Goal: Task Accomplishment & Management: Use online tool/utility

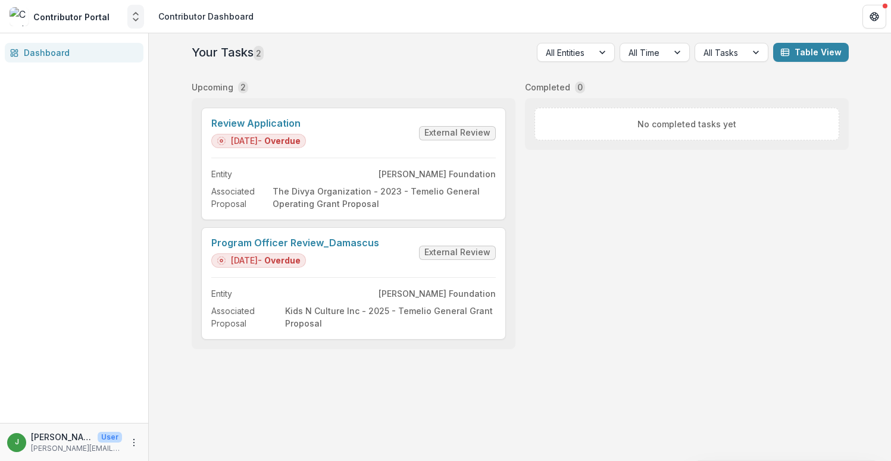
click at [132, 14] on icon "Open entity switcher" at bounding box center [136, 17] width 12 height 12
click at [133, 14] on polyline "Open entity switcher" at bounding box center [135, 14] width 5 height 2
click at [137, 21] on icon "Open entity switcher" at bounding box center [136, 17] width 12 height 12
click at [18, 51] on div at bounding box center [17, 47] width 14 height 14
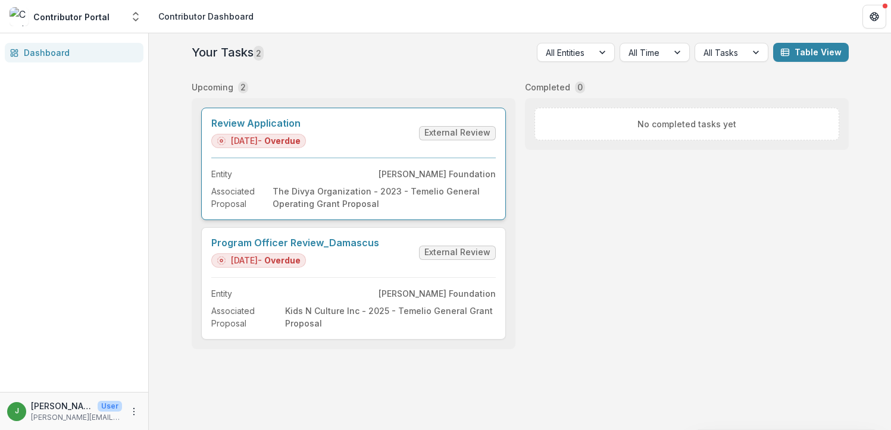
click at [279, 124] on link "Review Application" at bounding box center [258, 123] width 95 height 11
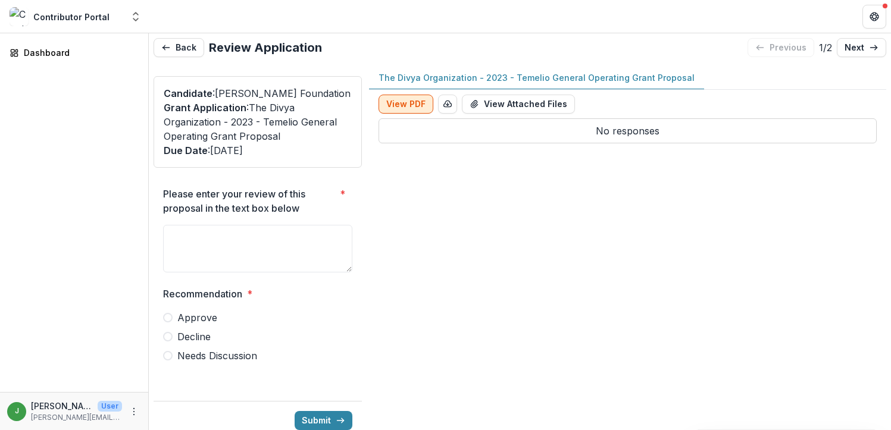
click at [399, 104] on button "View PDF" at bounding box center [406, 104] width 55 height 19
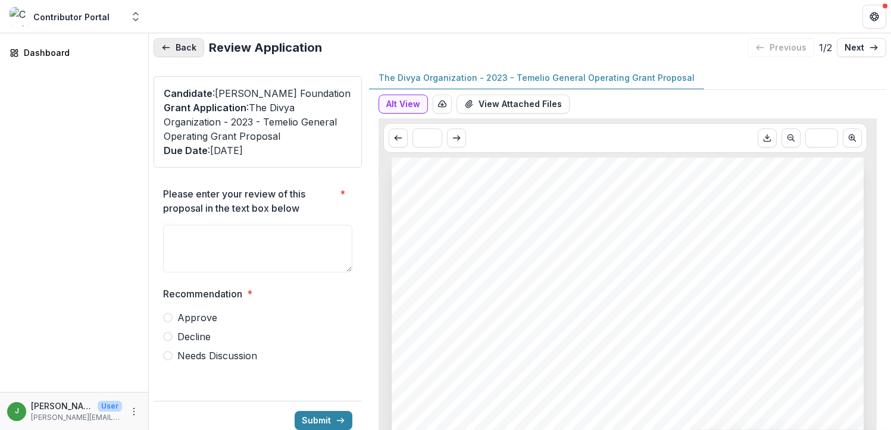
click at [175, 49] on button "Back" at bounding box center [179, 47] width 51 height 19
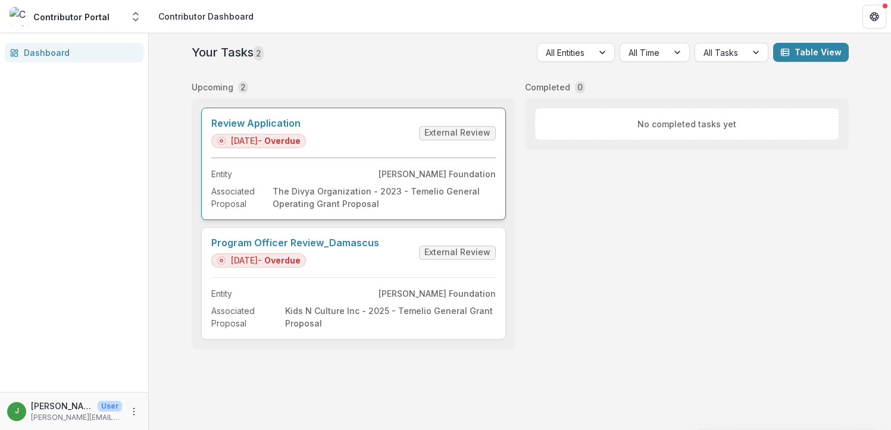
click at [265, 126] on link "Review Application" at bounding box center [258, 123] width 95 height 11
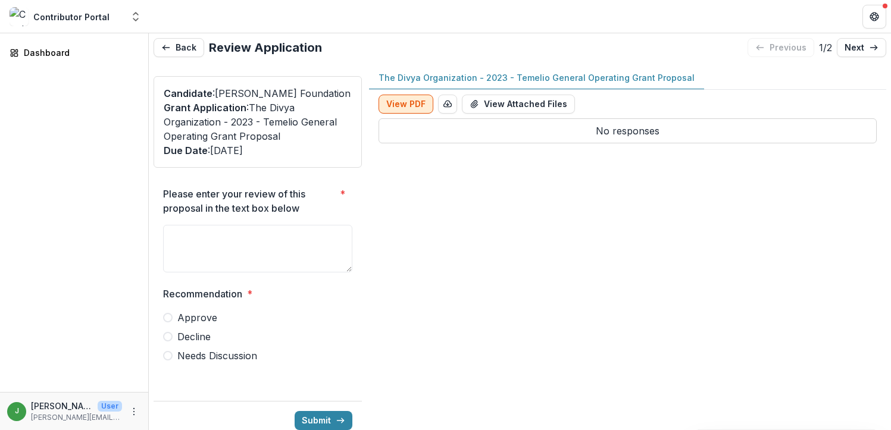
click at [401, 101] on button "View PDF" at bounding box center [406, 104] width 55 height 19
